Goal: Task Accomplishment & Management: Use online tool/utility

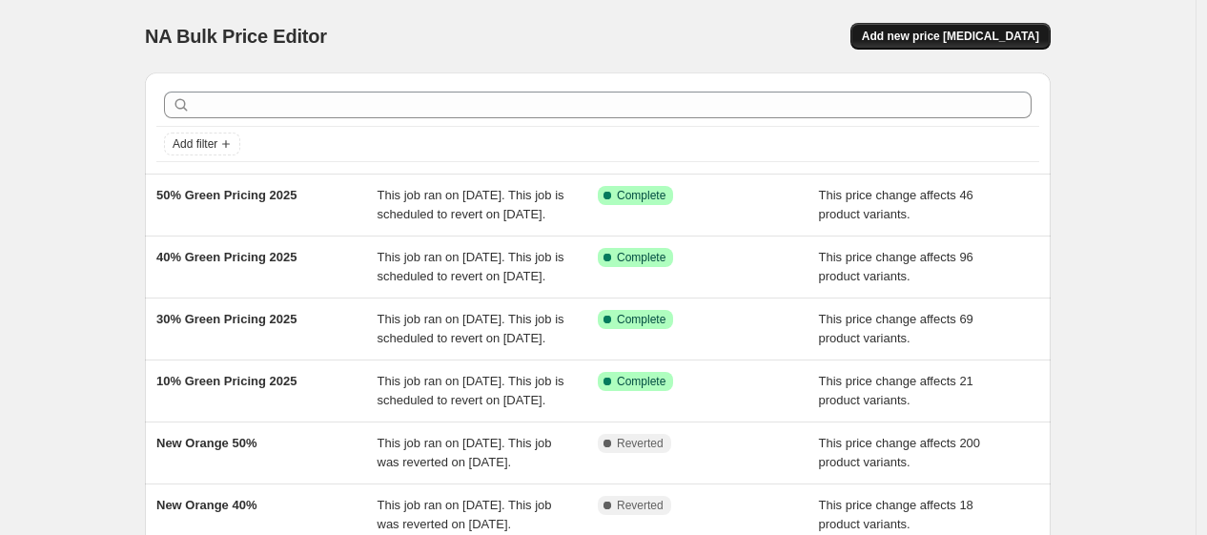
click at [929, 39] on span "Add new price [MEDICAL_DATA]" at bounding box center [950, 36] width 177 height 15
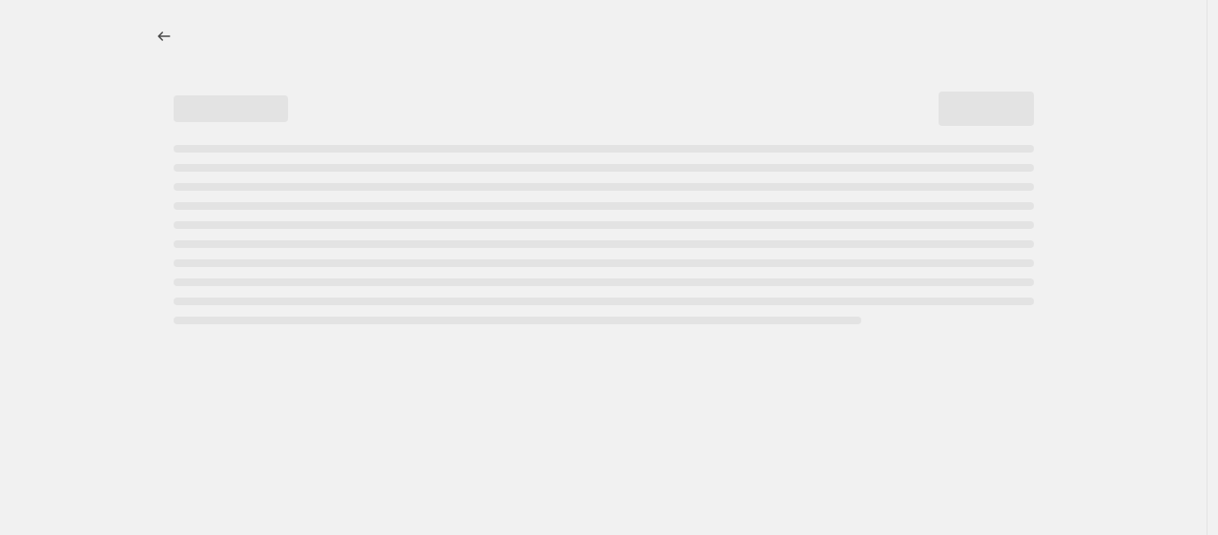
select select "percentage"
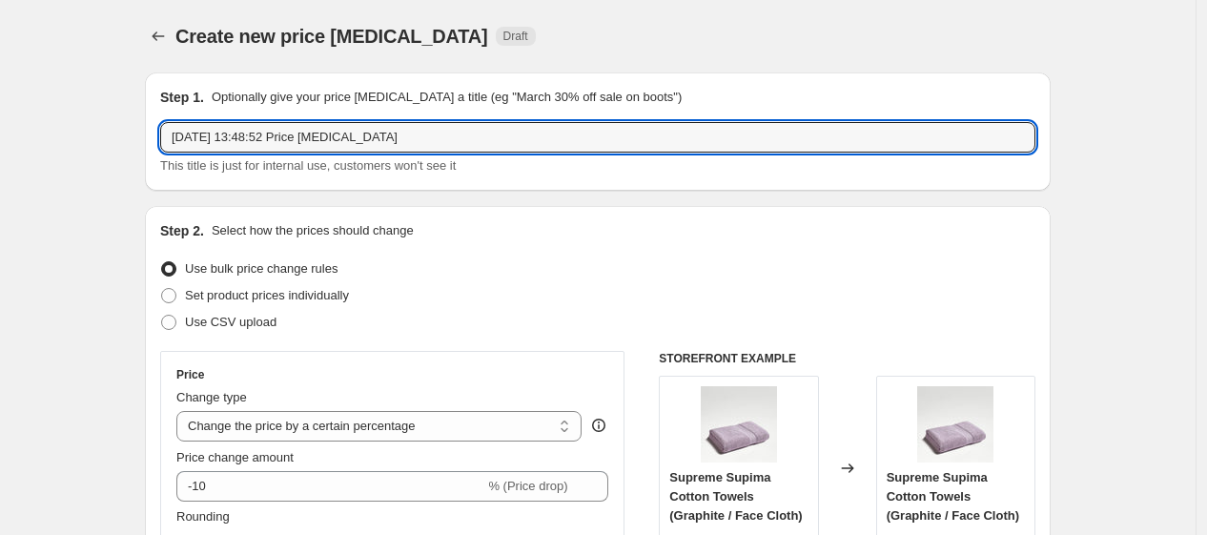
drag, startPoint x: 437, startPoint y: 134, endPoint x: 139, endPoint y: 141, distance: 297.6
type input "Clearance 20% OFF"
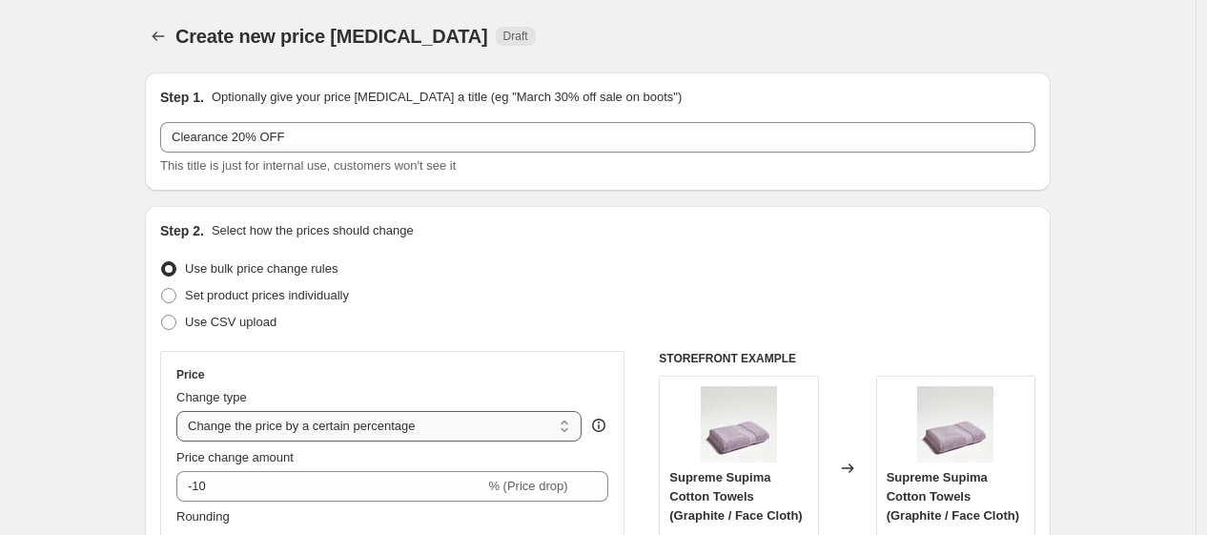
click at [327, 430] on select "Change the price to a certain amount Change the price by a certain amount Chang…" at bounding box center [378, 426] width 405 height 31
select select "pcap"
click at [181, 411] on select "Change the price to a certain amount Change the price by a certain amount Chang…" at bounding box center [378, 426] width 405 height 31
type input "-20"
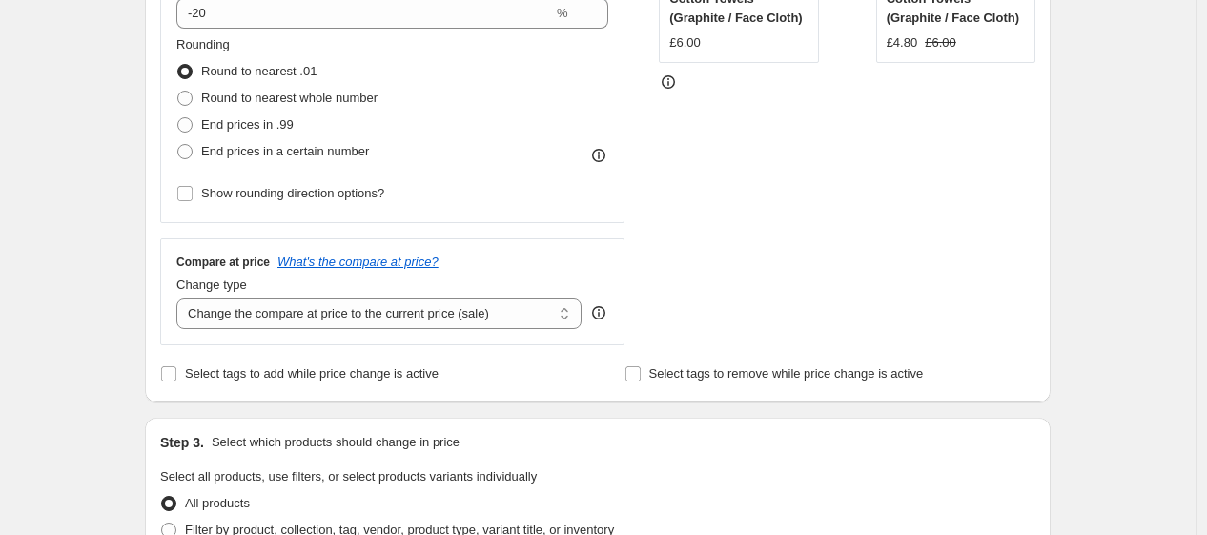
scroll to position [499, 0]
click at [391, 315] on select "Change the compare at price to the current price (sale) Change the compare at p…" at bounding box center [378, 312] width 405 height 31
select select "no_change"
click at [181, 298] on select "Change the compare at price to the current price (sale) Change the compare at p…" at bounding box center [378, 312] width 405 height 31
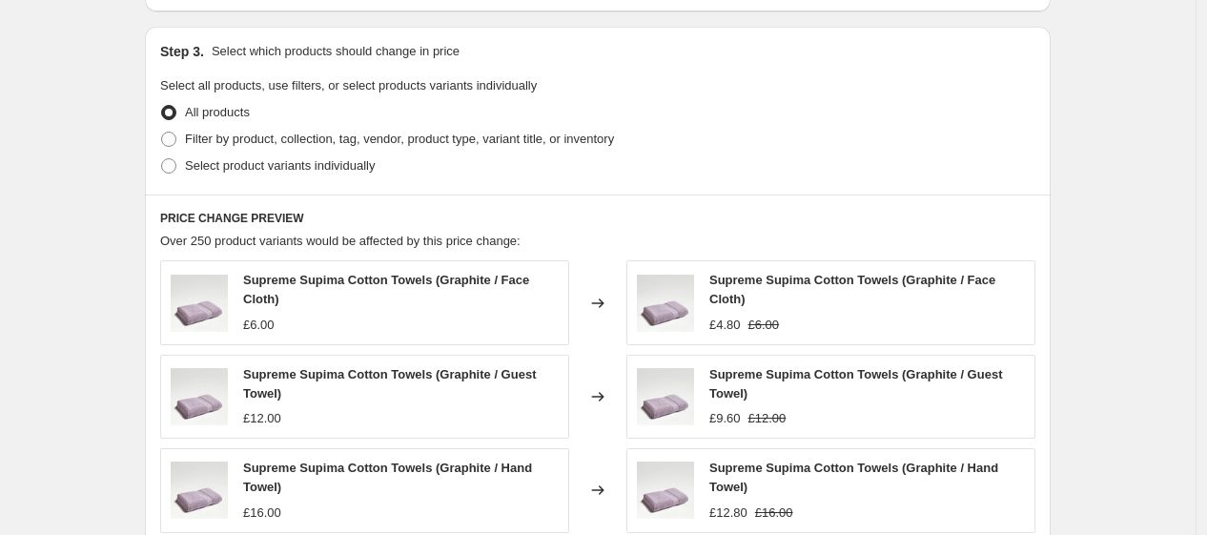
scroll to position [888, 0]
click at [319, 162] on span "Select product variants individually" at bounding box center [280, 166] width 190 height 14
click at [162, 160] on input "Select product variants individually" at bounding box center [161, 159] width 1 height 1
radio input "true"
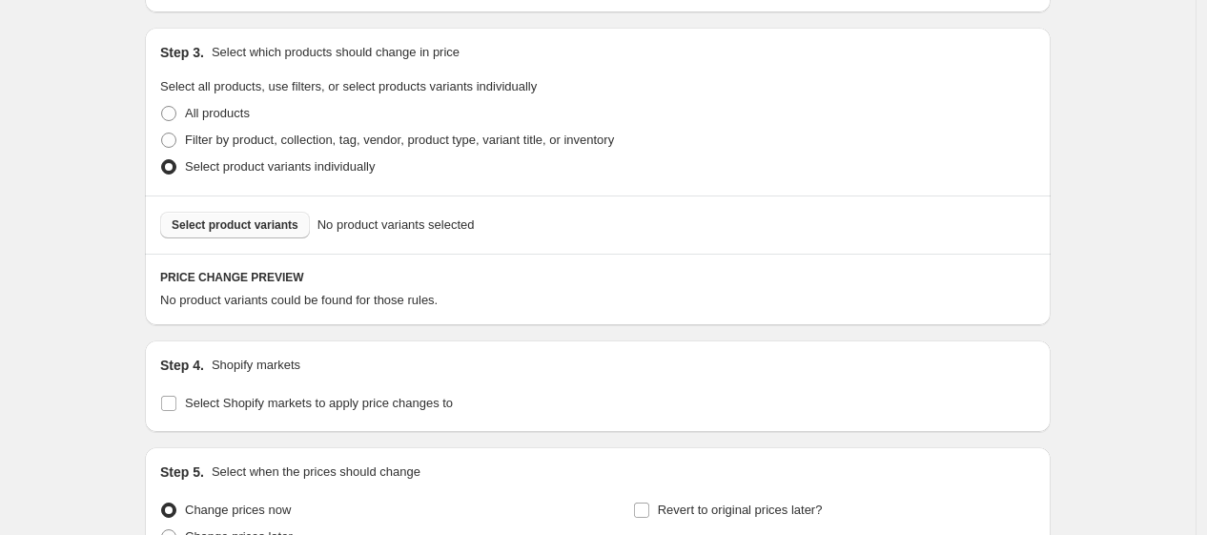
click at [264, 234] on button "Select product variants" at bounding box center [235, 225] width 150 height 27
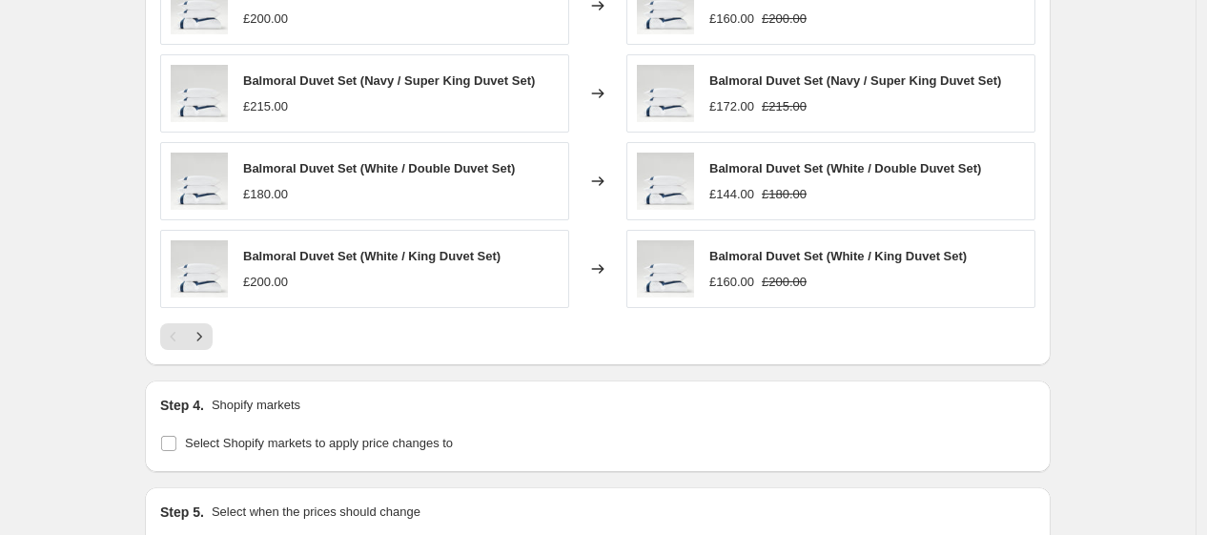
scroll to position [1564, 0]
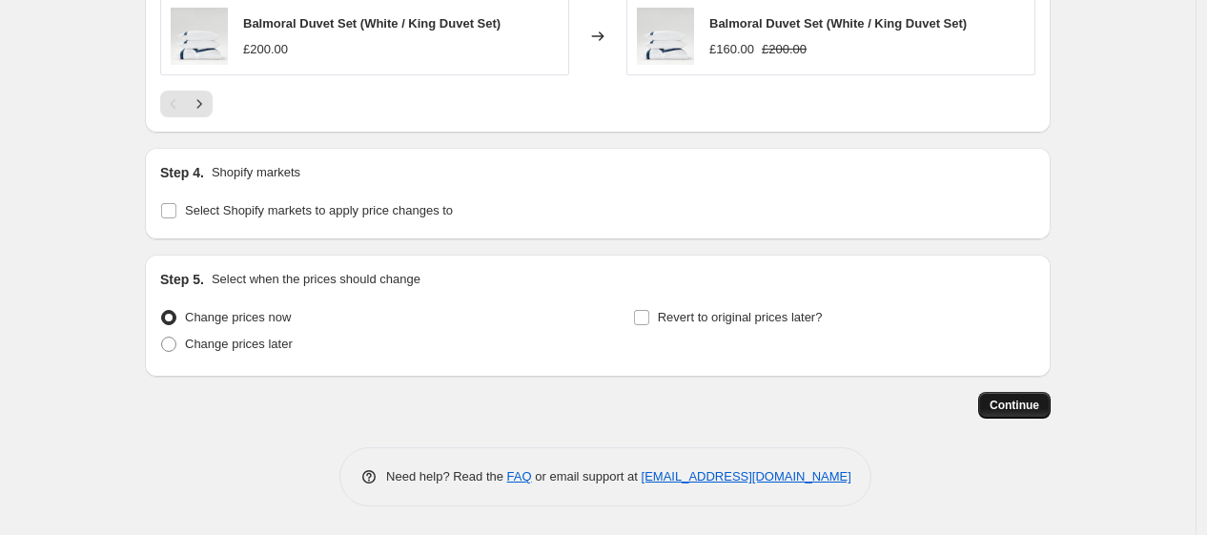
click at [1001, 408] on span "Continue" at bounding box center [1015, 405] width 50 height 15
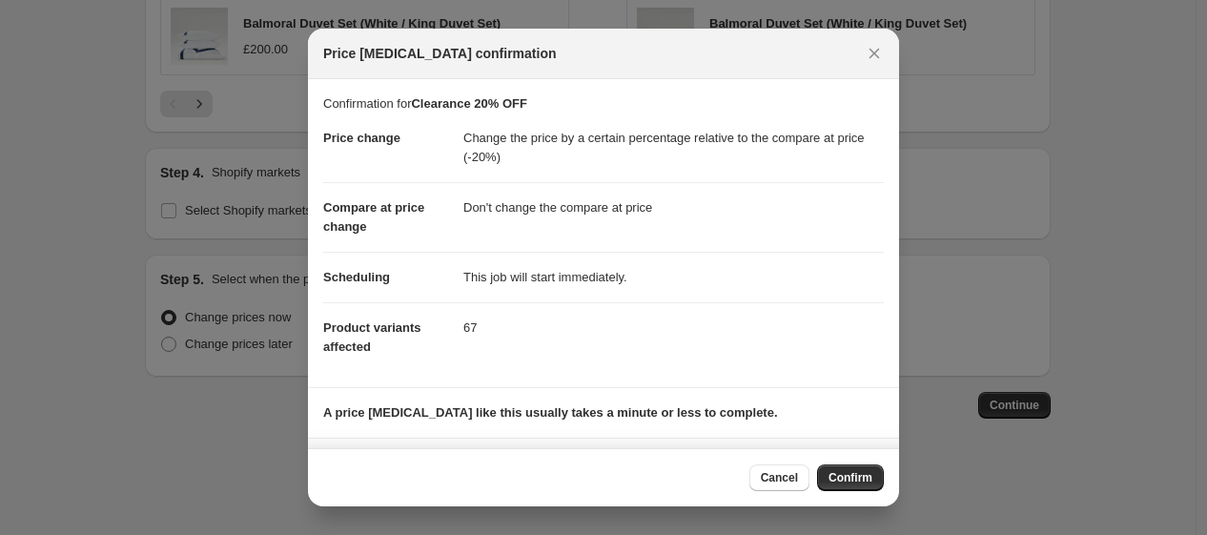
scroll to position [111, 0]
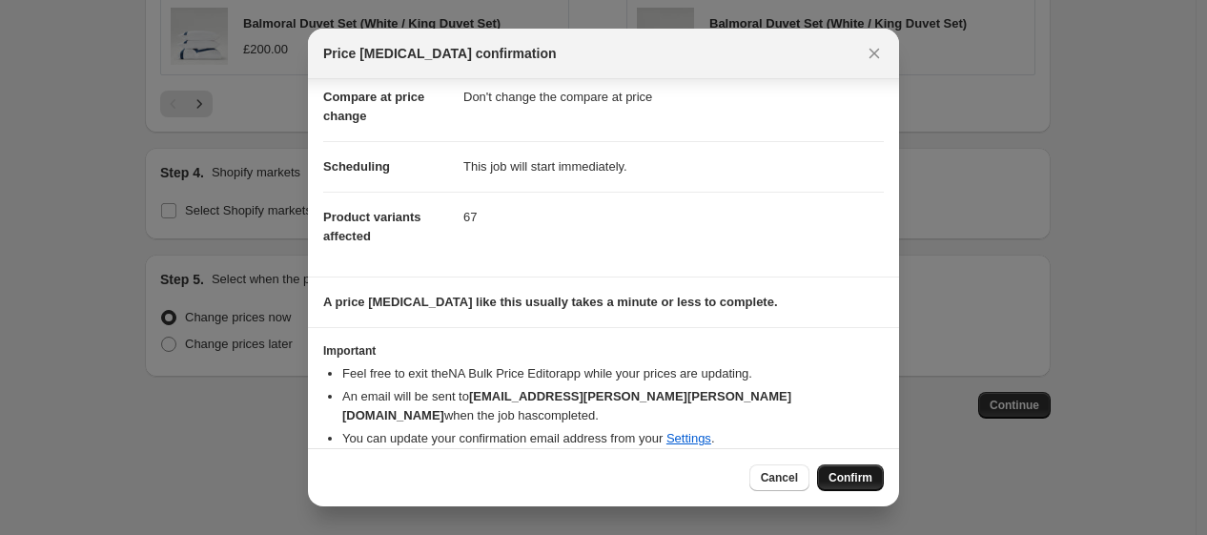
click at [843, 470] on span "Confirm" at bounding box center [851, 477] width 44 height 15
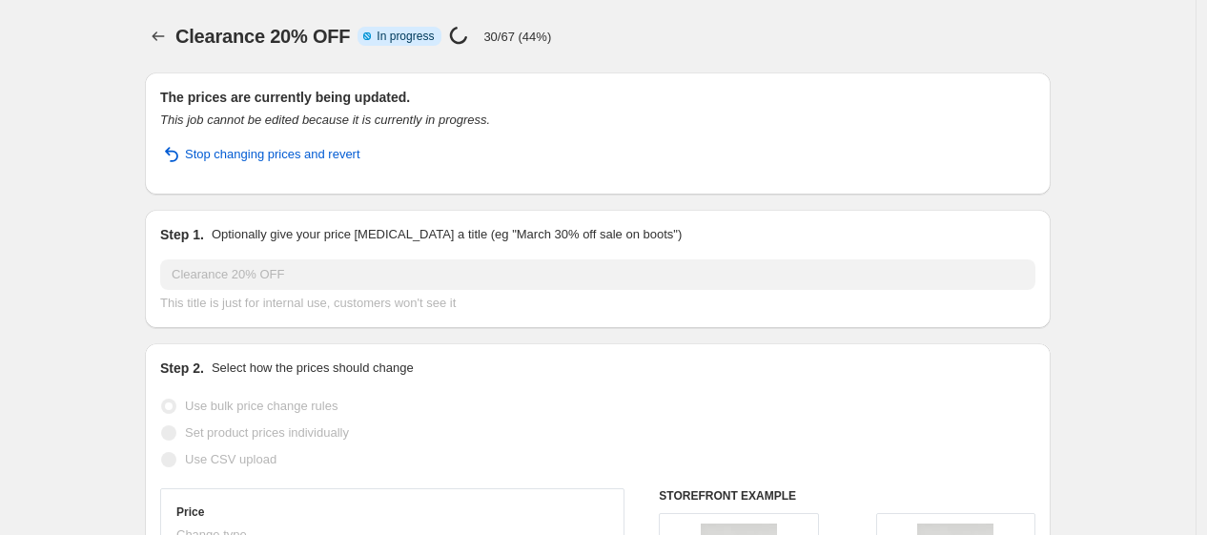
select select "pcap"
select select "no_change"
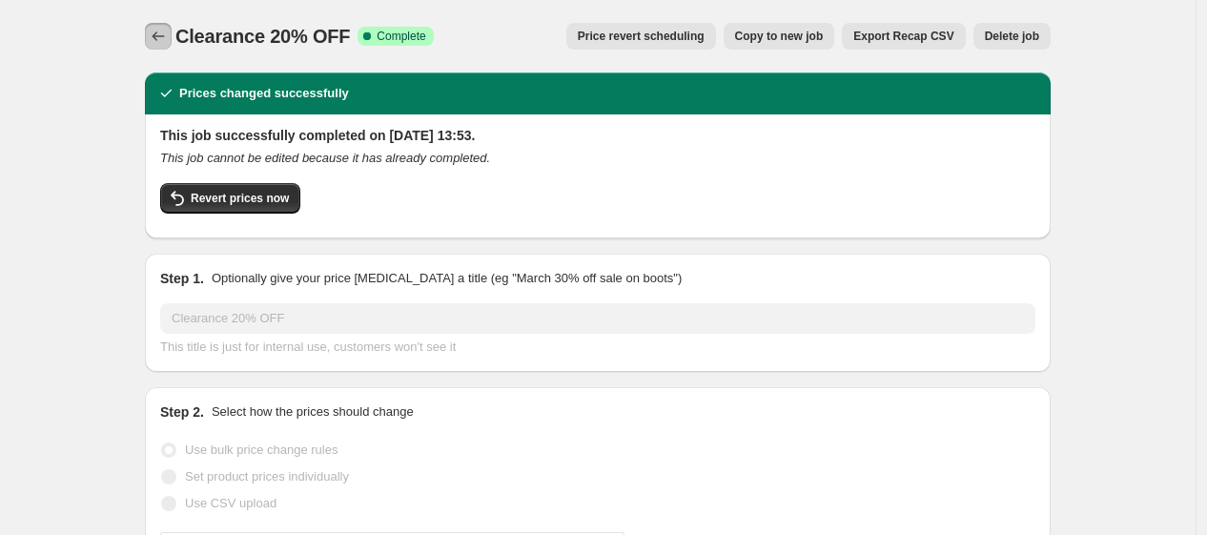
click at [163, 28] on icon "Price change jobs" at bounding box center [158, 36] width 19 height 19
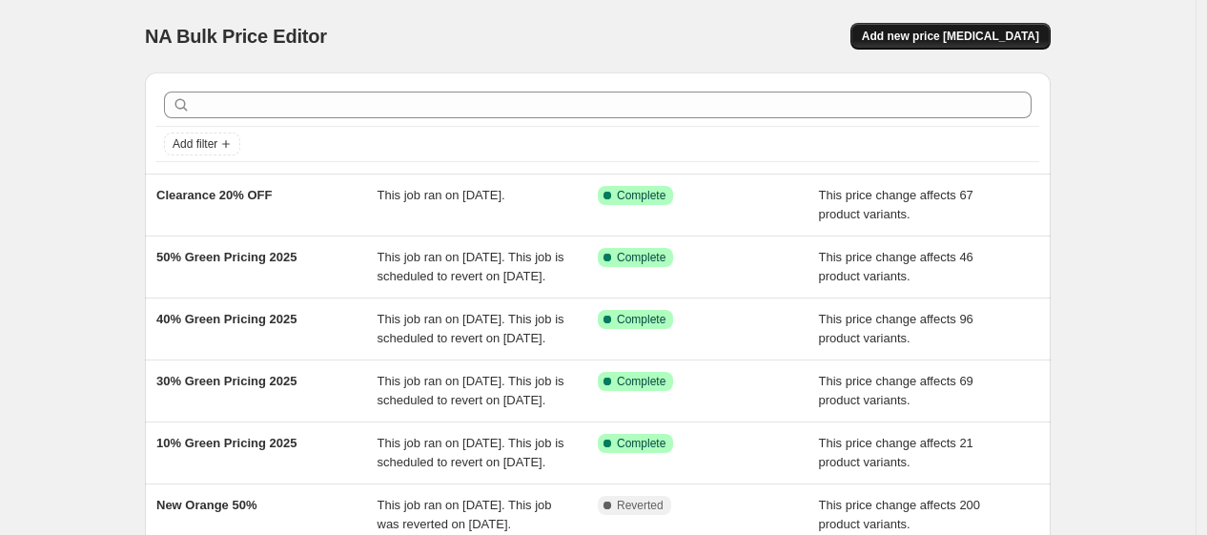
click at [948, 40] on span "Add new price [MEDICAL_DATA]" at bounding box center [950, 36] width 177 height 15
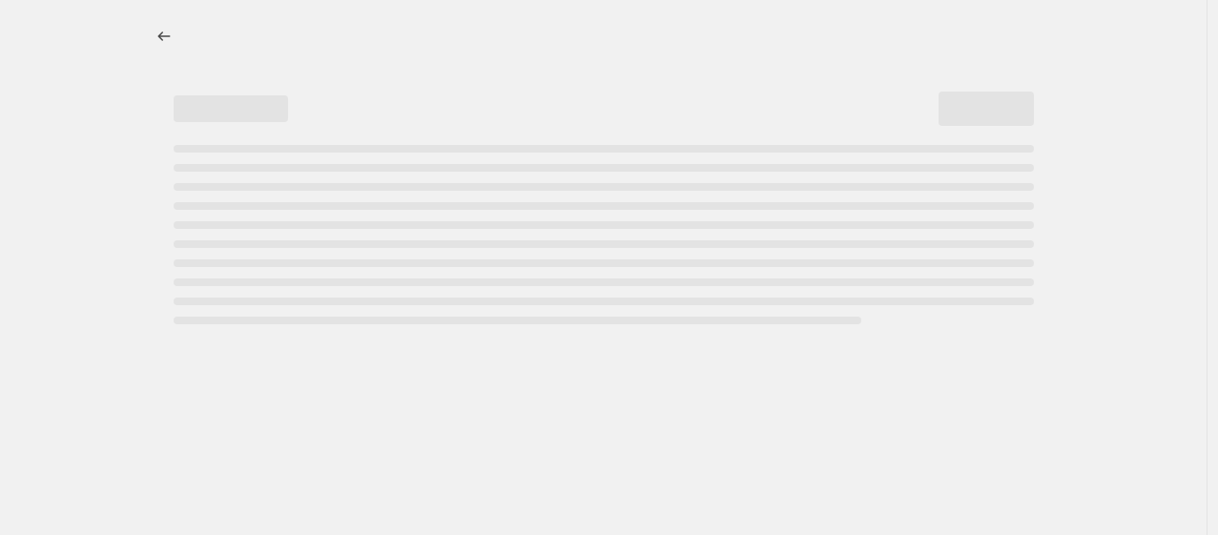
select select "percentage"
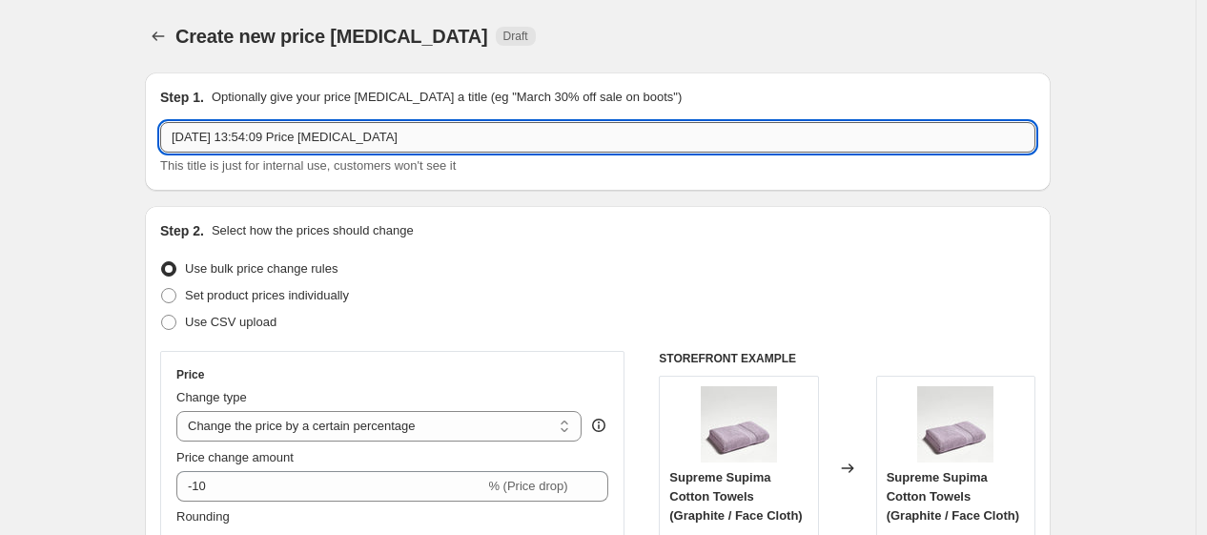
click at [363, 141] on input "[DATE] 13:54:09 Price [MEDICAL_DATA]" at bounding box center [597, 137] width 875 height 31
drag, startPoint x: 441, startPoint y: 142, endPoint x: 62, endPoint y: 155, distance: 379.7
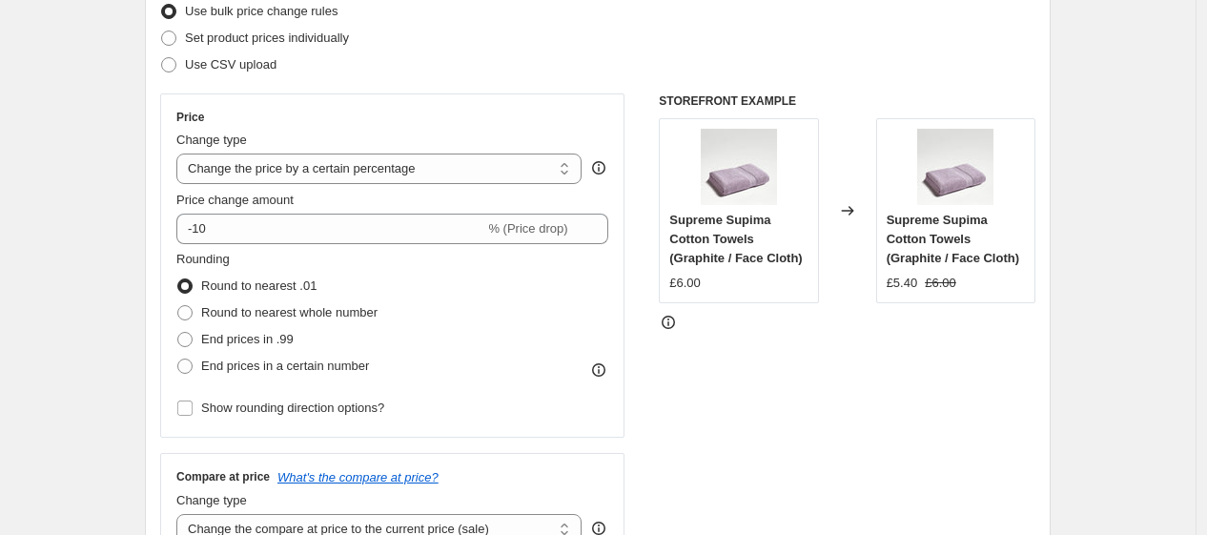
scroll to position [268, 0]
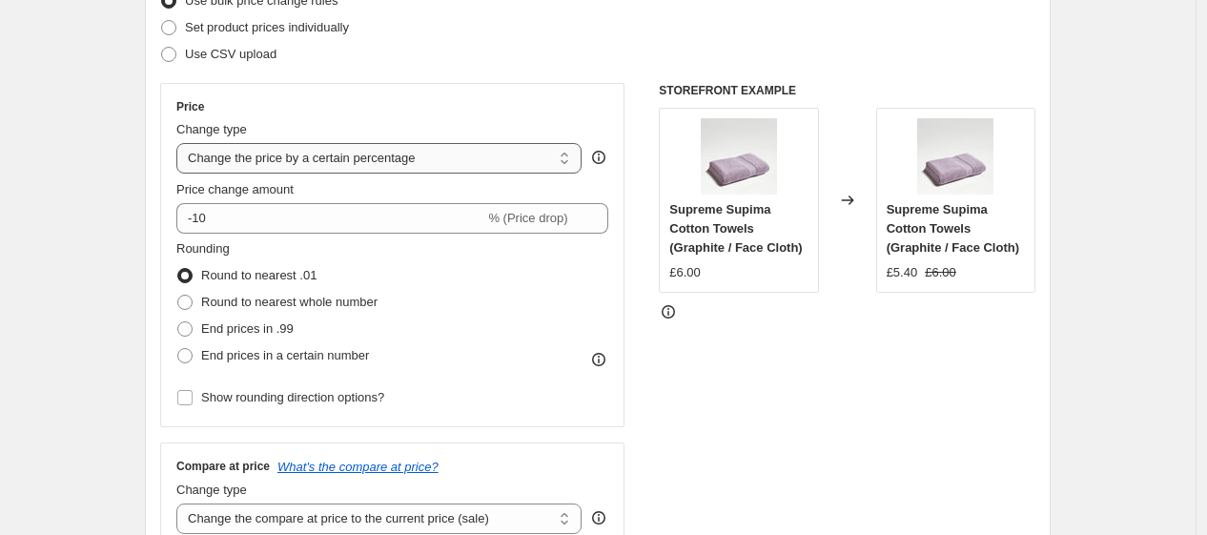
type input "Clearance 30% OFF till Sept"
click at [364, 171] on select "Change the price to a certain amount Change the price by a certain amount Chang…" at bounding box center [378, 158] width 405 height 31
select select "pcap"
click at [181, 143] on select "Change the price to a certain amount Change the price by a certain amount Chang…" at bounding box center [378, 158] width 405 height 31
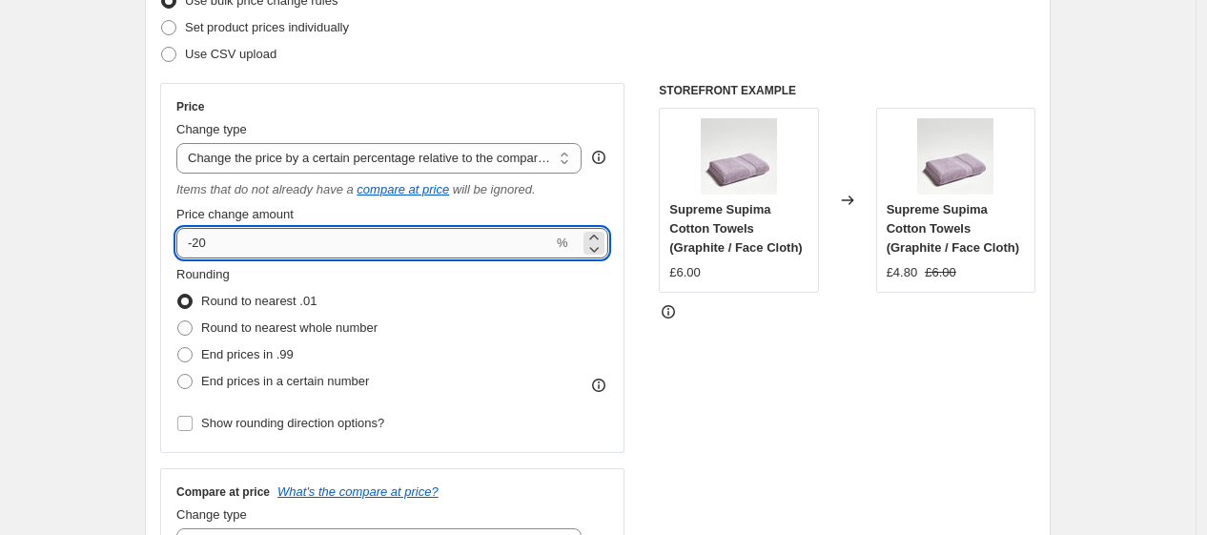
click at [274, 256] on input "-20" at bounding box center [364, 243] width 377 height 31
type input "-2"
type input "-30"
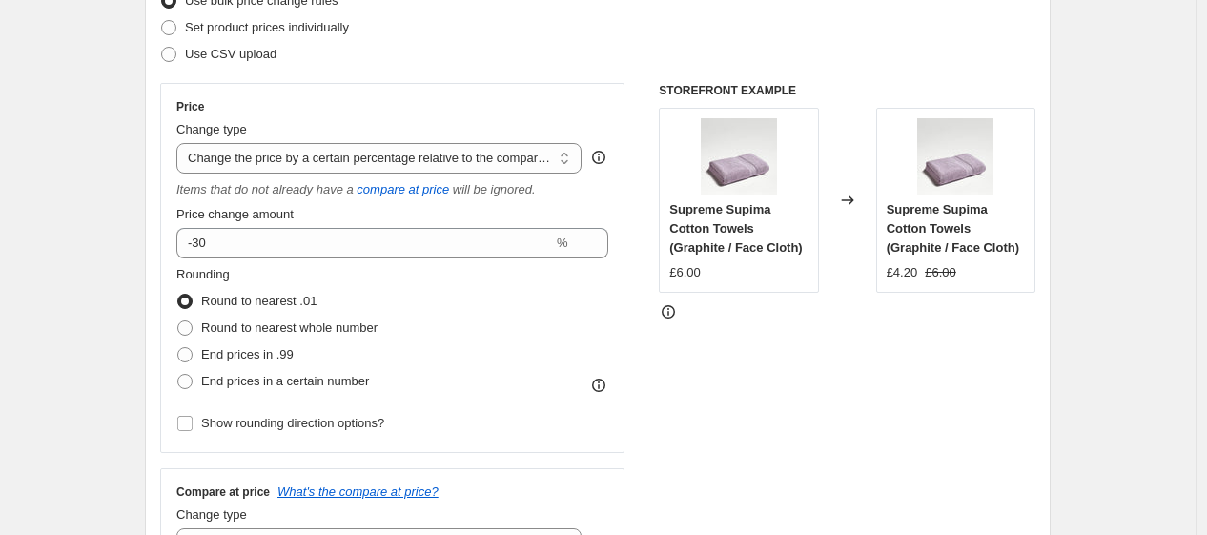
click at [549, 287] on div "Rounding Round to nearest .01 Round to nearest whole number End prices in .99 E…" at bounding box center [392, 330] width 432 height 130
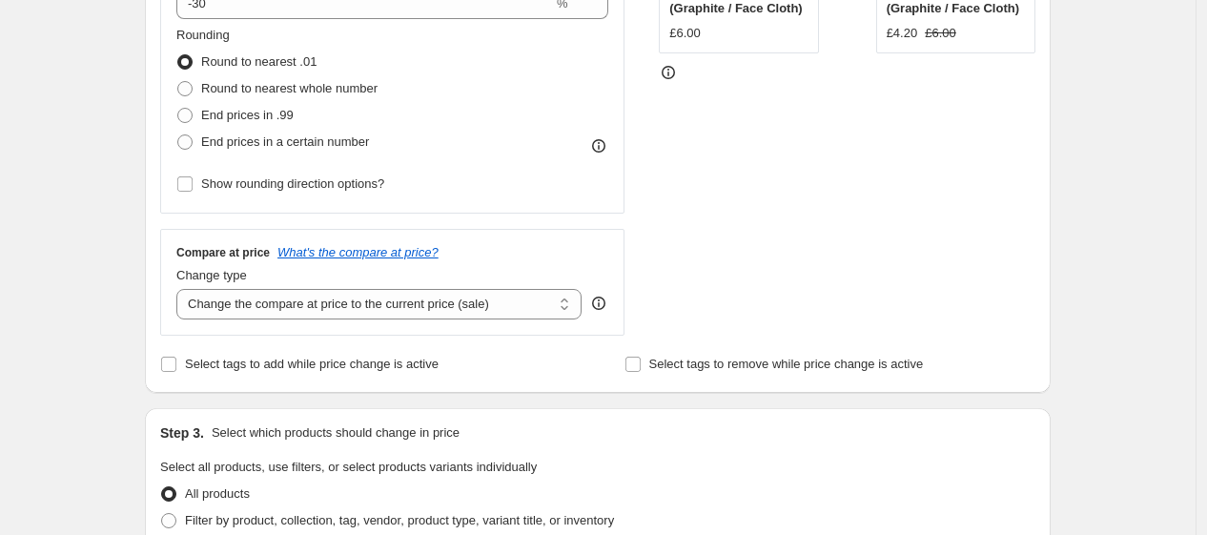
scroll to position [508, 0]
click at [497, 310] on select "Change the compare at price to the current price (sale) Change the compare at p…" at bounding box center [378, 303] width 405 height 31
select select "no_change"
click at [181, 289] on select "Change the compare at price to the current price (sale) Change the compare at p…" at bounding box center [378, 303] width 405 height 31
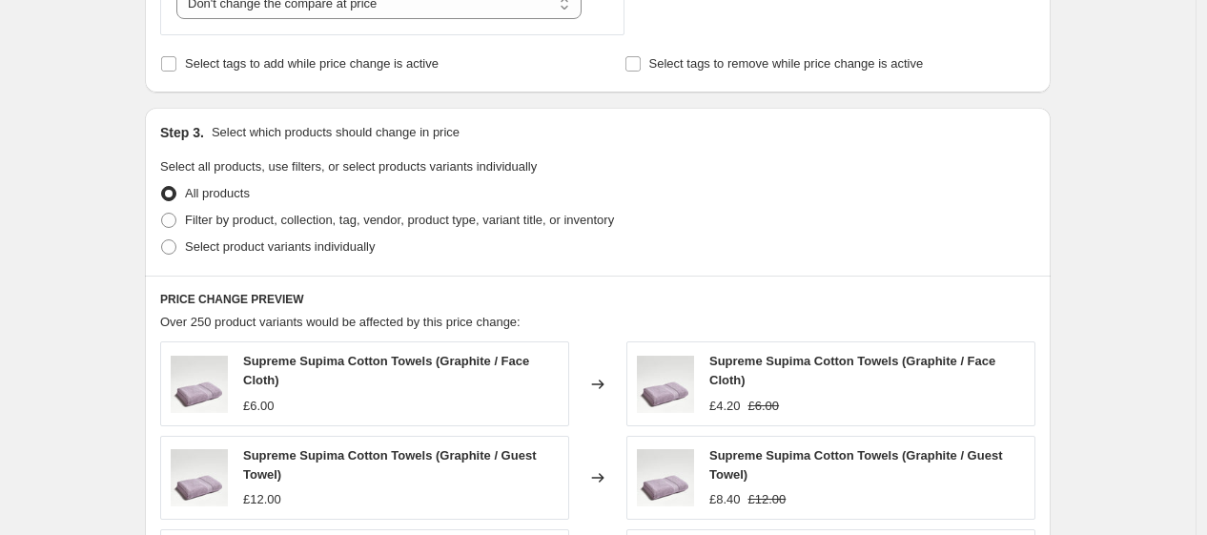
scroll to position [910, 0]
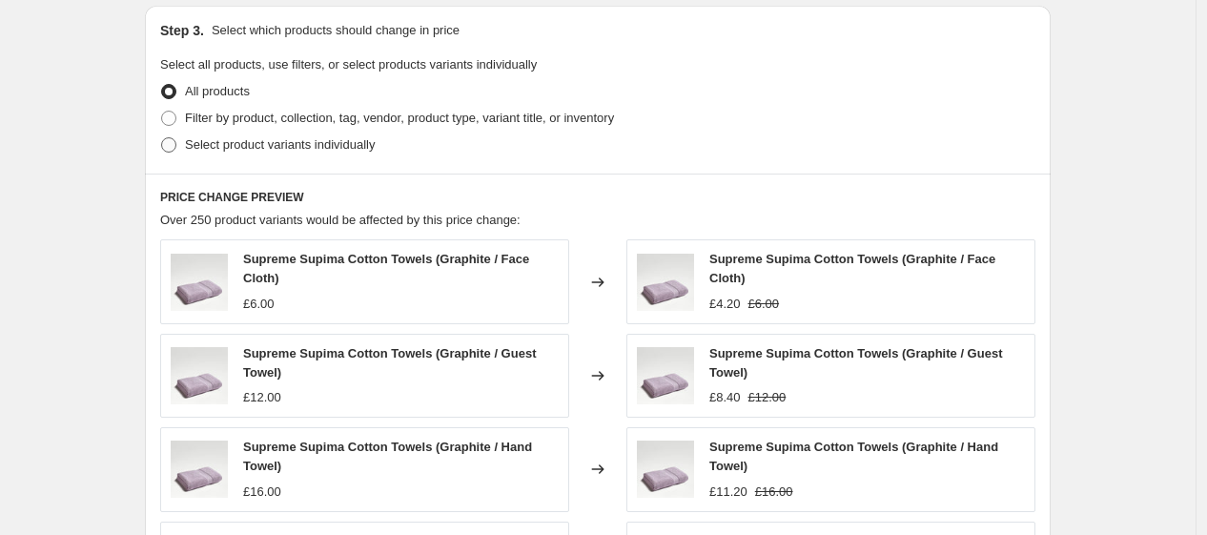
click at [293, 148] on span "Select product variants individually" at bounding box center [280, 144] width 190 height 14
click at [162, 138] on input "Select product variants individually" at bounding box center [161, 137] width 1 height 1
radio input "true"
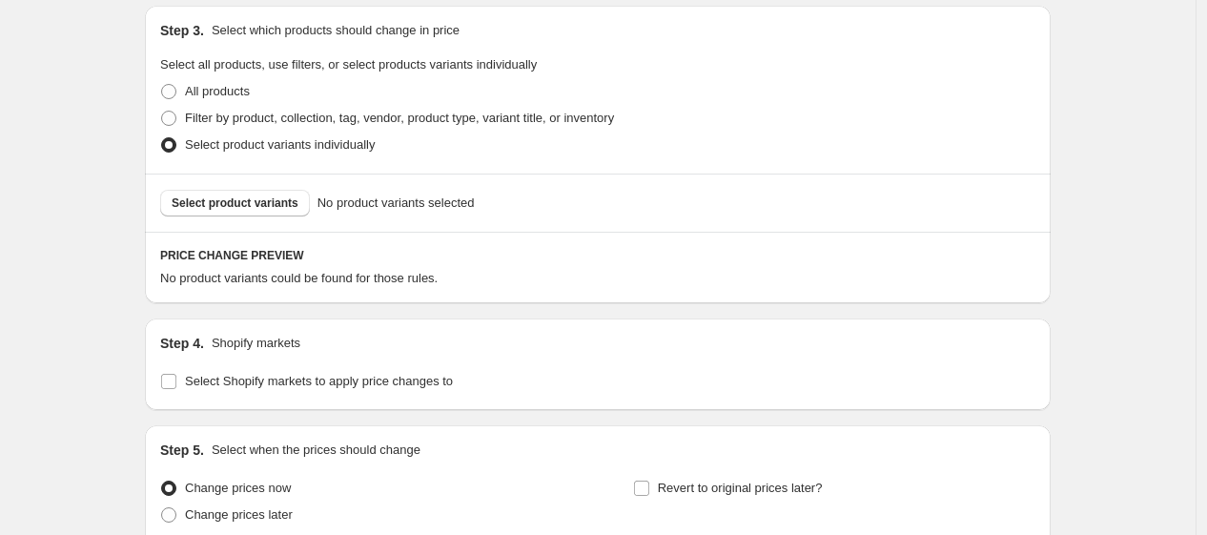
click at [267, 203] on span "Select product variants" at bounding box center [235, 202] width 127 height 15
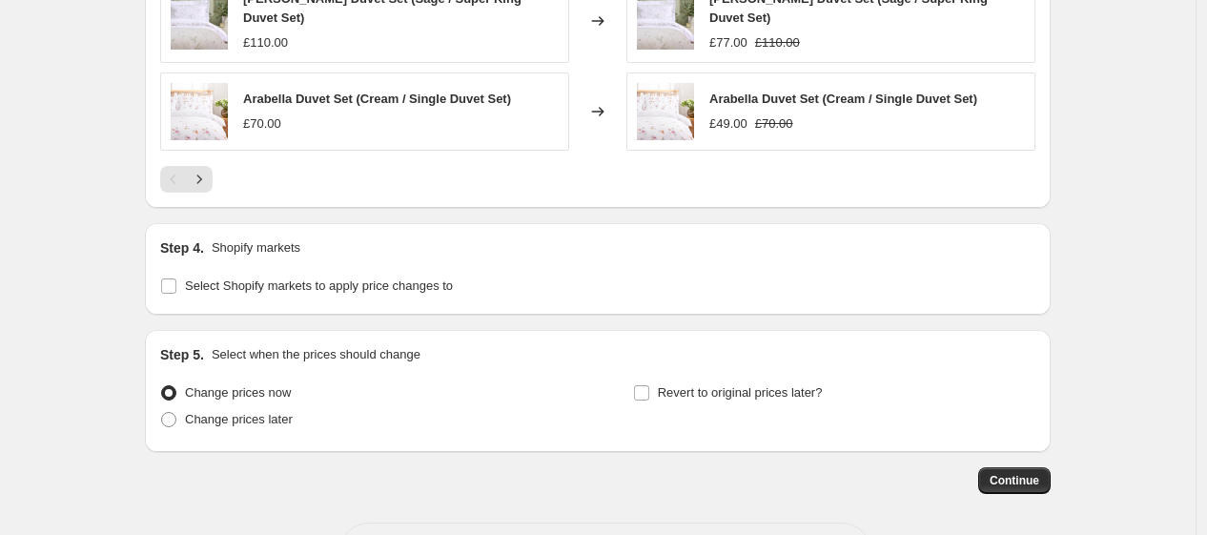
scroll to position [1564, 0]
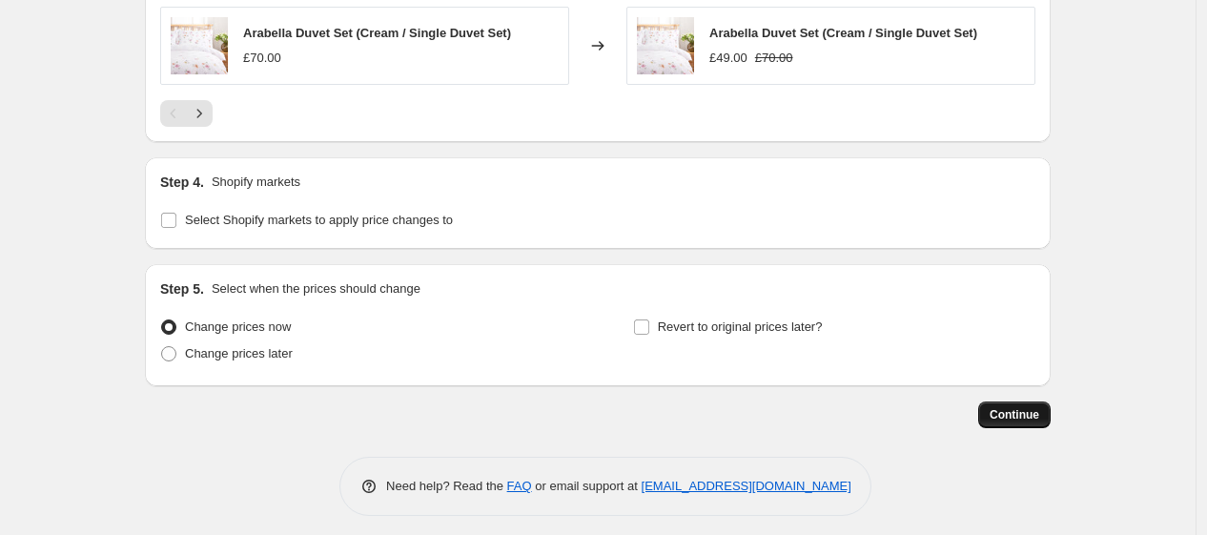
click at [1033, 407] on span "Continue" at bounding box center [1015, 414] width 50 height 15
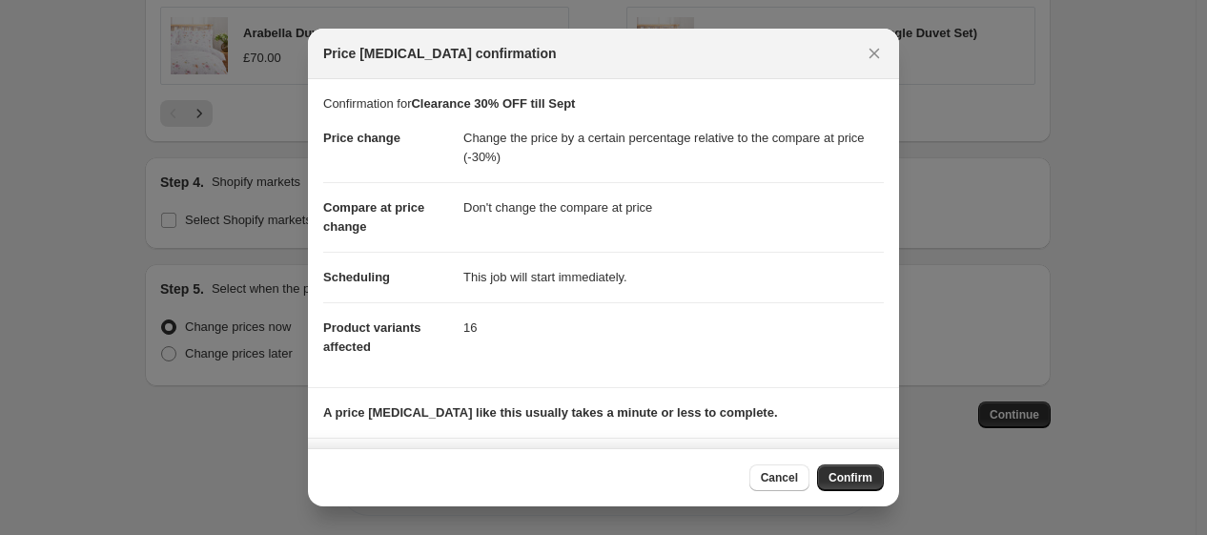
scroll to position [111, 0]
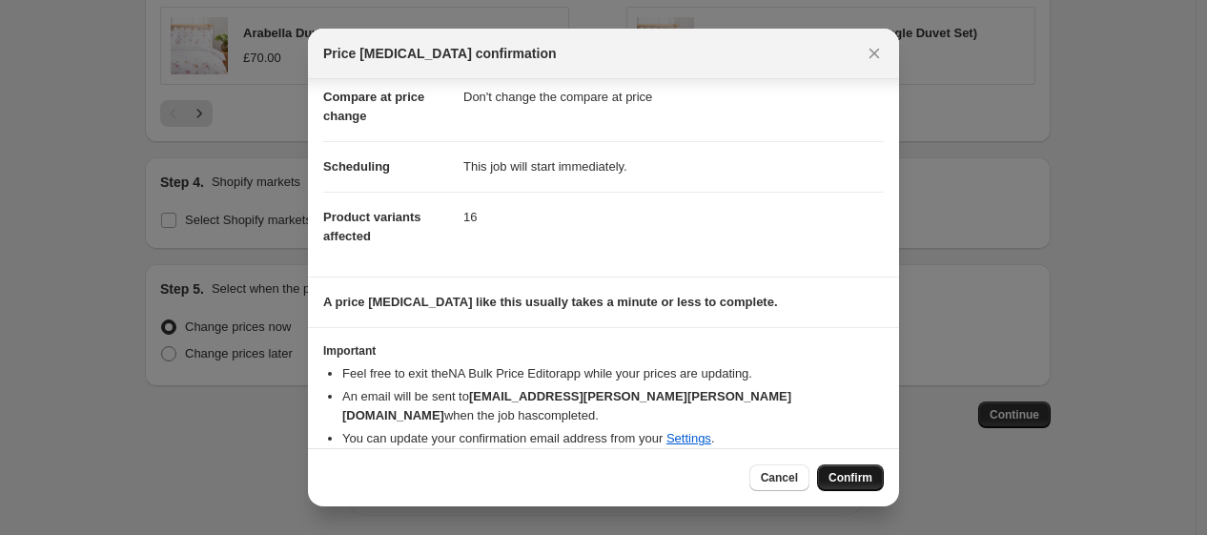
click at [845, 476] on span "Confirm" at bounding box center [851, 477] width 44 height 15
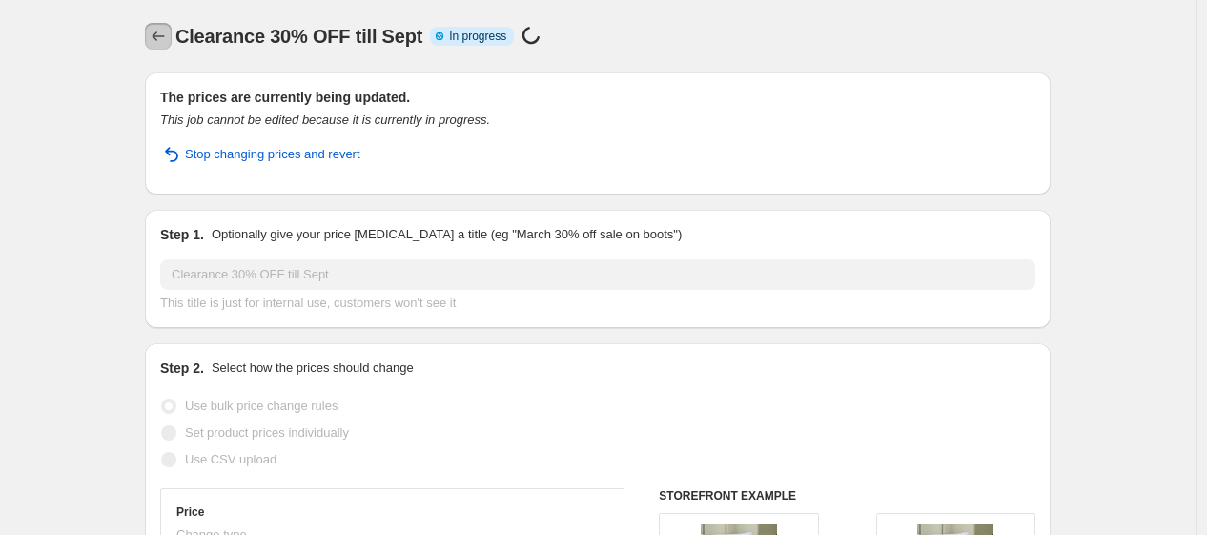
click at [168, 32] on icon "Price change jobs" at bounding box center [158, 36] width 19 height 19
